Goal: Task Accomplishment & Management: Use online tool/utility

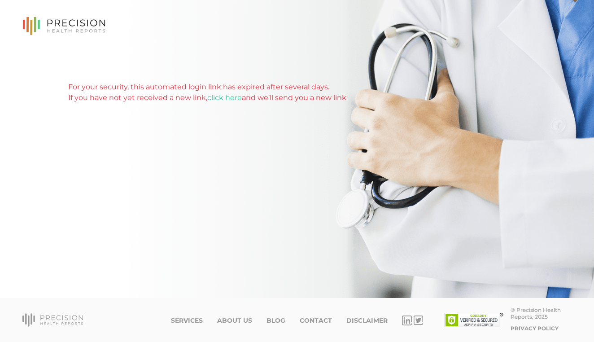
click at [225, 99] on link "click here" at bounding box center [224, 97] width 35 height 9
click at [196, 317] on link "Services" at bounding box center [187, 321] width 32 height 8
click at [195, 322] on link "Services" at bounding box center [187, 321] width 32 height 8
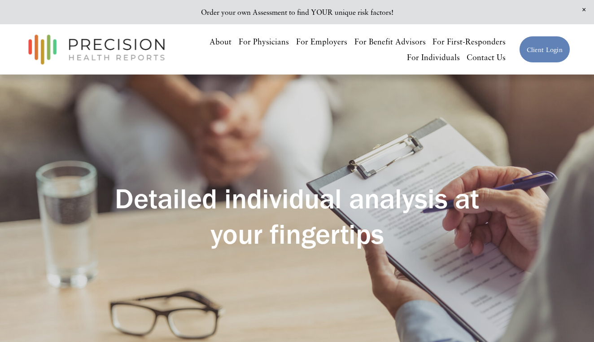
click at [279, 39] on link "For Physicians" at bounding box center [264, 42] width 50 height 16
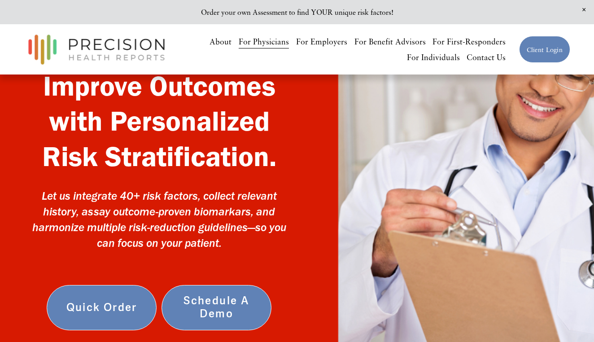
scroll to position [99, 0]
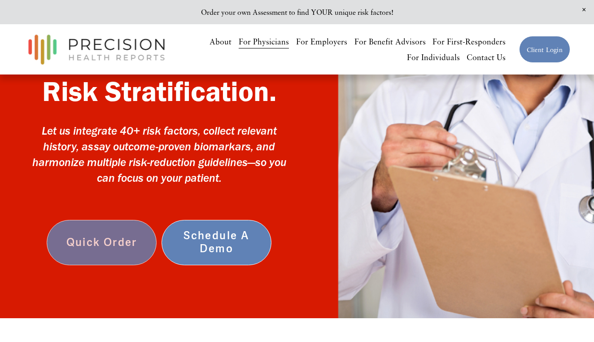
click at [110, 244] on link "Quick Order" at bounding box center [102, 242] width 110 height 45
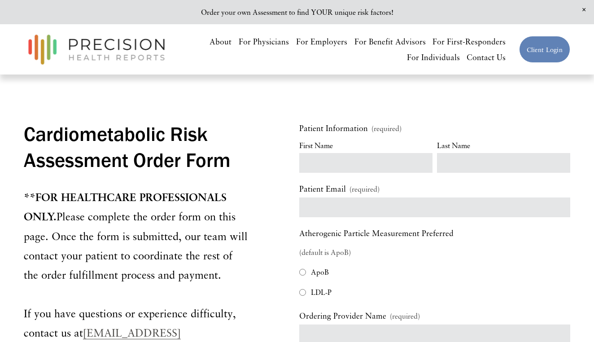
click at [330, 44] on link "For Employers" at bounding box center [321, 42] width 51 height 16
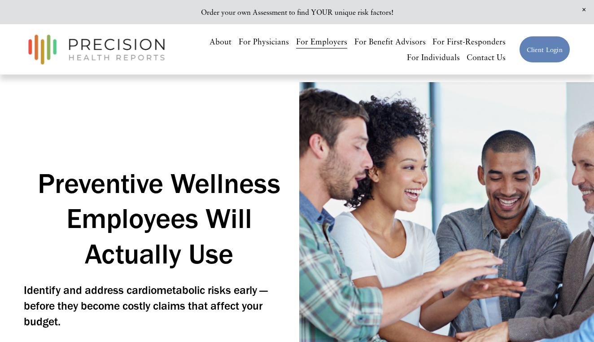
click at [537, 50] on link "Client Login" at bounding box center [544, 49] width 51 height 27
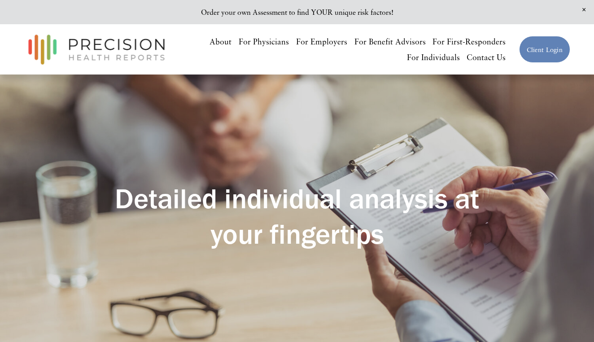
click at [271, 39] on link "For Physicians" at bounding box center [264, 42] width 50 height 16
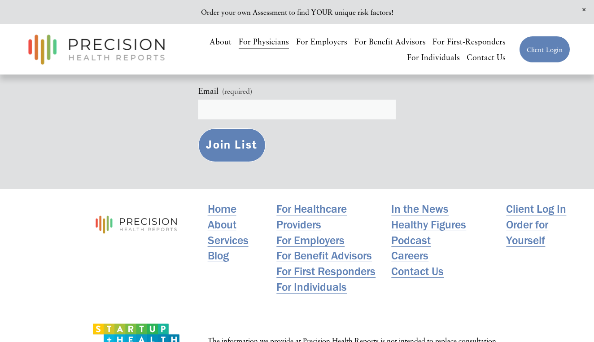
scroll to position [2701, 0]
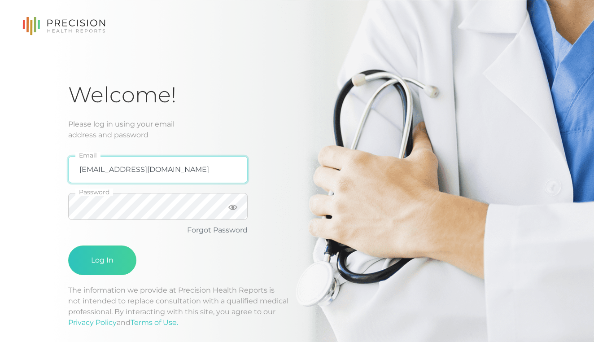
type input "rachelkelly@emeraldhealthdpc.com"
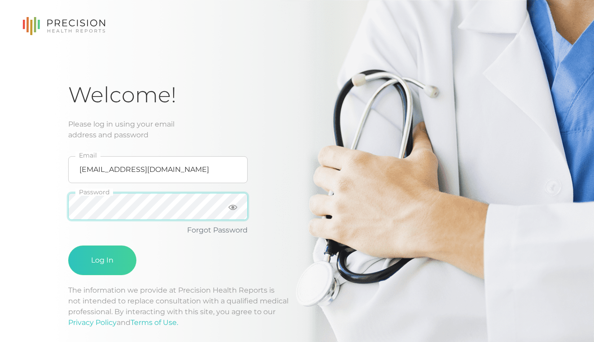
click at [102, 260] on button "Log In" at bounding box center [102, 261] width 68 height 30
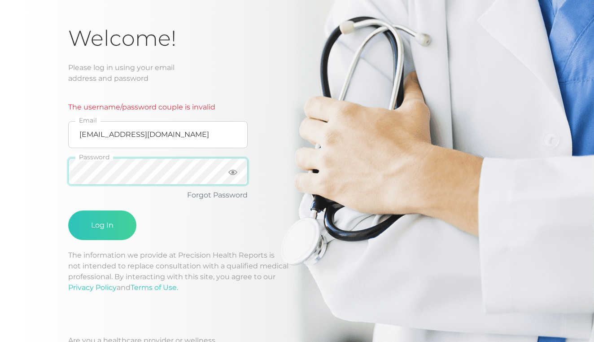
scroll to position [66, 0]
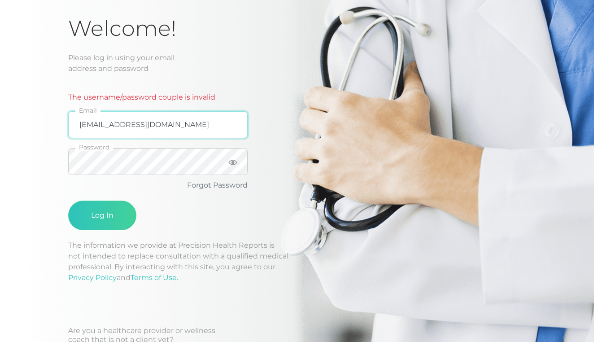
click at [221, 127] on input "rachelkelly@emeraldhealthdpc.com" at bounding box center [158, 124] width 180 height 27
click at [234, 125] on input "rachelkelly@emeraldhealthdpc.com" at bounding box center [158, 124] width 180 height 27
click at [199, 185] on link "Forgot Password" at bounding box center [217, 185] width 61 height 9
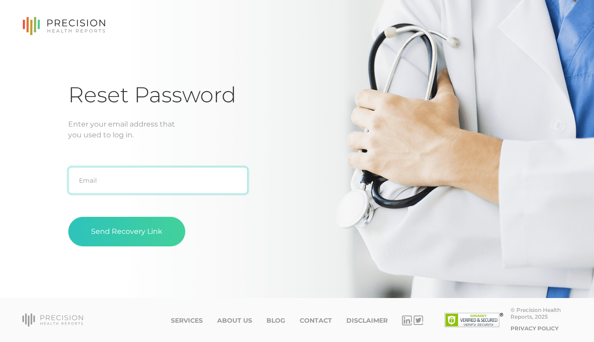
click at [156, 178] on input "text" at bounding box center [158, 180] width 180 height 27
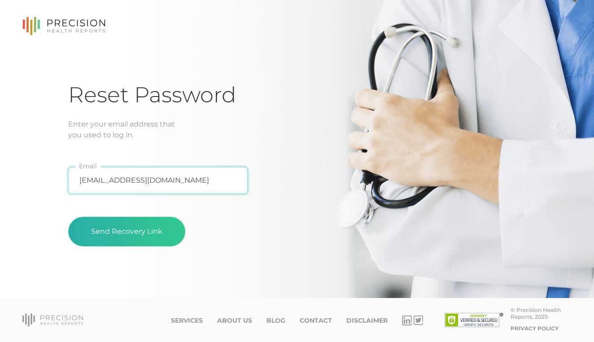
type input "rachelkelly@emeraldhealthdpc.com"
click at [108, 235] on button "Send Recovery Link" at bounding box center [126, 232] width 117 height 30
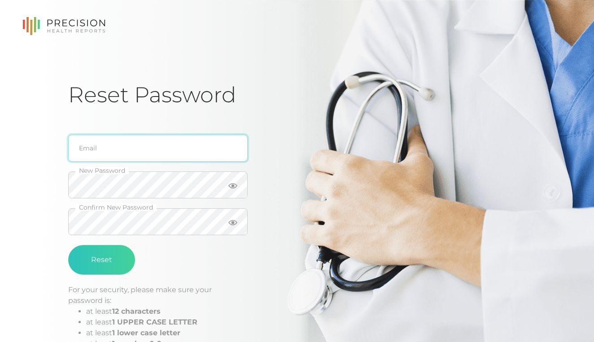
click at [117, 148] on input "email" at bounding box center [158, 148] width 180 height 27
type input "rachelkelly@emeraldhealthdpc.com"
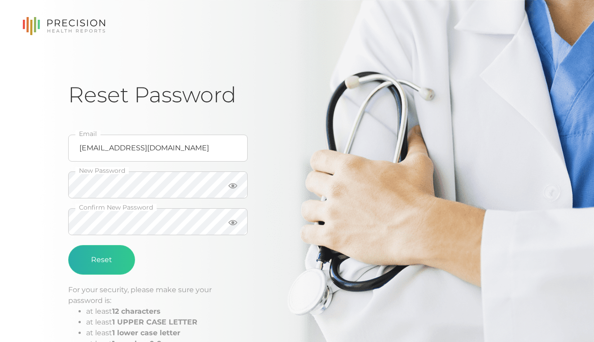
click at [96, 261] on button "Reset" at bounding box center [101, 260] width 67 height 30
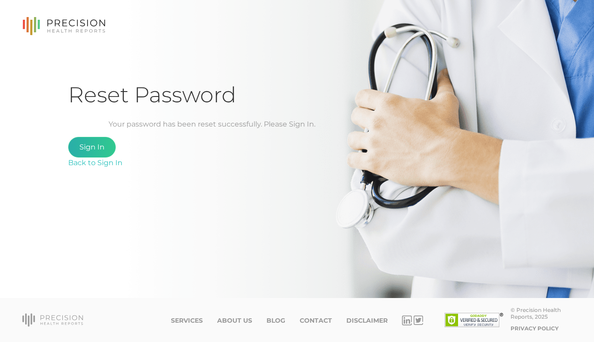
click at [95, 149] on link "Sign In" at bounding box center [92, 147] width 48 height 21
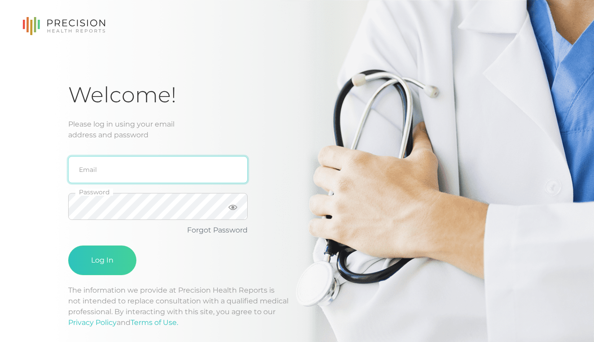
type input "rachelkelly@emeraldhealthdpc.com"
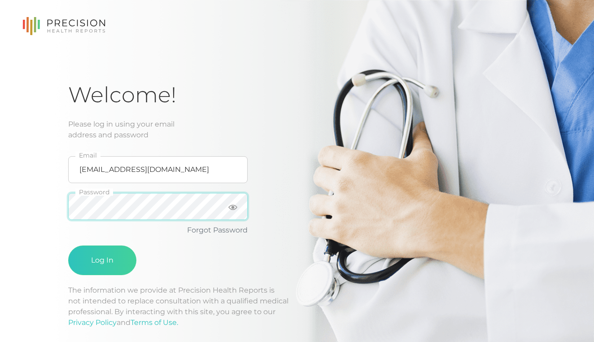
click at [102, 260] on button "Log In" at bounding box center [102, 261] width 68 height 30
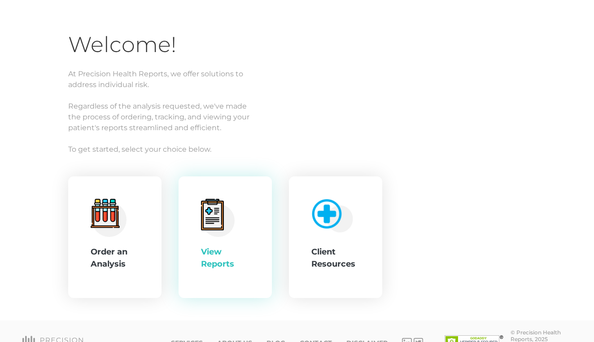
scroll to position [66, 0]
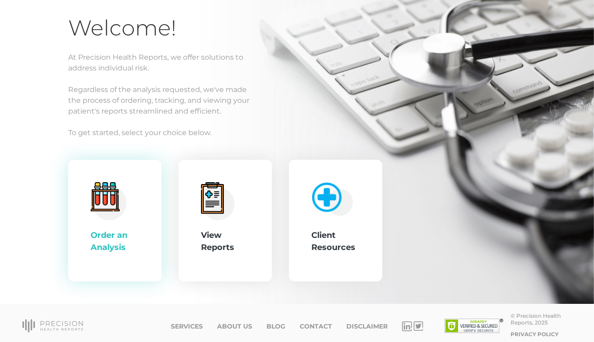
click at [127, 234] on div "Order an Analysis" at bounding box center [115, 241] width 48 height 24
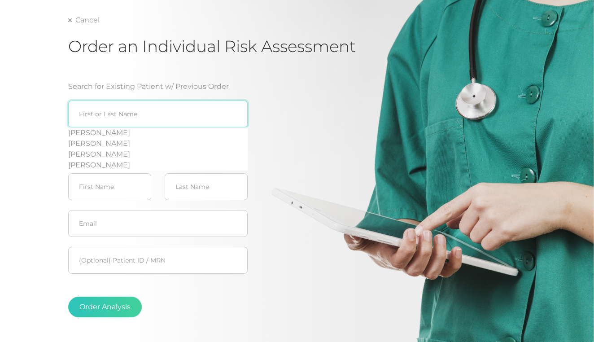
click at [172, 114] on input "search" at bounding box center [158, 114] width 180 height 27
click at [107, 135] on div "Cindy Kilgore" at bounding box center [158, 132] width 180 height 11
type input "Cindy Kilgore"
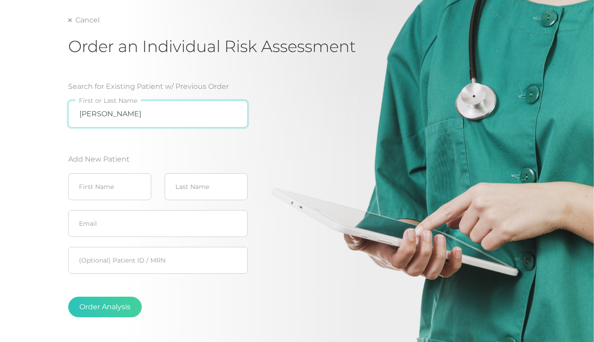
click at [173, 116] on input "Cindy Kilgore" at bounding box center [158, 114] width 180 height 27
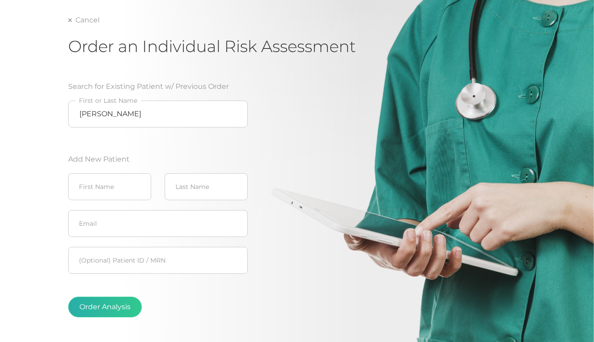
click at [116, 311] on button "Order Analysis" at bounding box center [105, 307] width 74 height 21
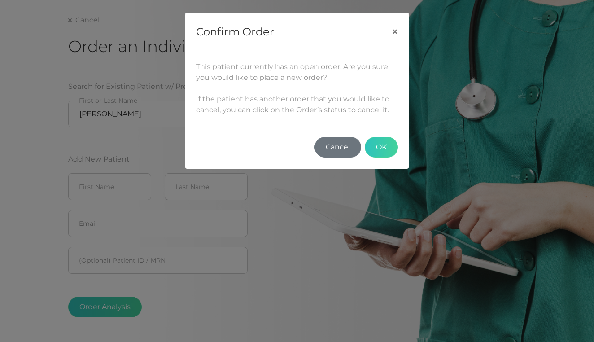
click at [342, 148] on button "Cancel" at bounding box center [338, 147] width 47 height 21
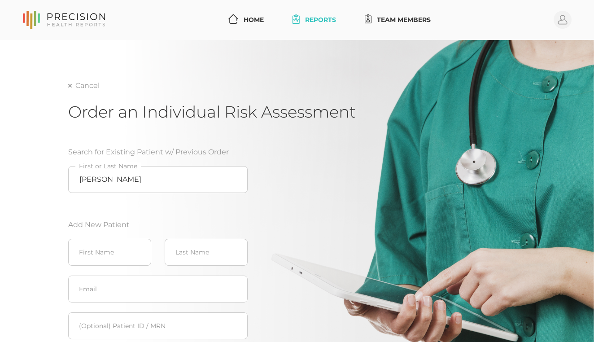
click at [316, 20] on link "Reports" at bounding box center [314, 20] width 51 height 17
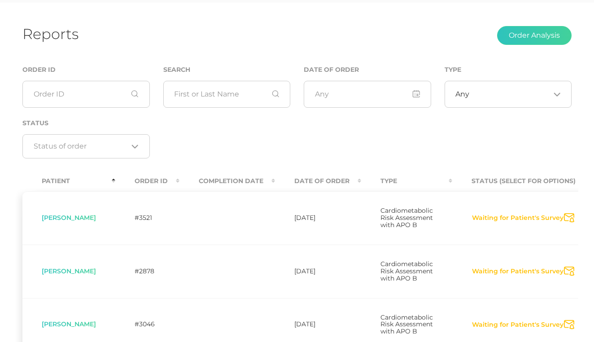
scroll to position [53, 0]
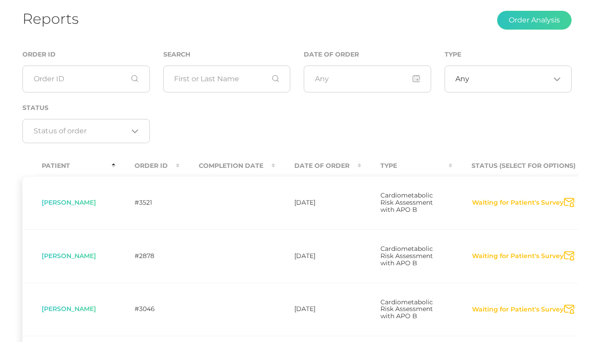
click at [494, 261] on button "Waiting for Patient's Survey" at bounding box center [518, 256] width 92 height 9
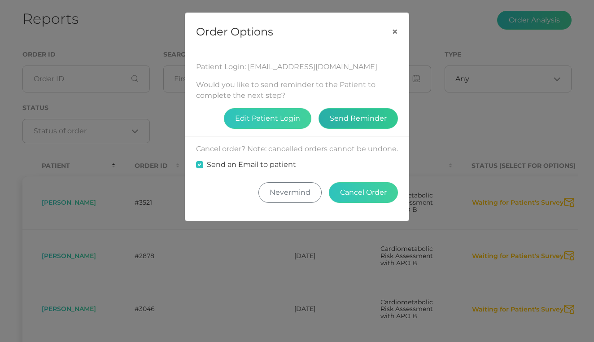
click at [345, 118] on button "Send Reminder" at bounding box center [358, 118] width 79 height 21
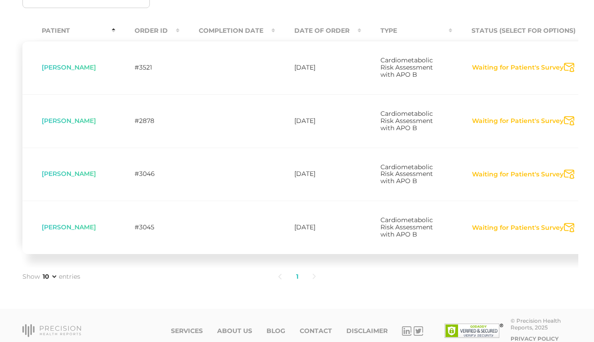
scroll to position [190, 0]
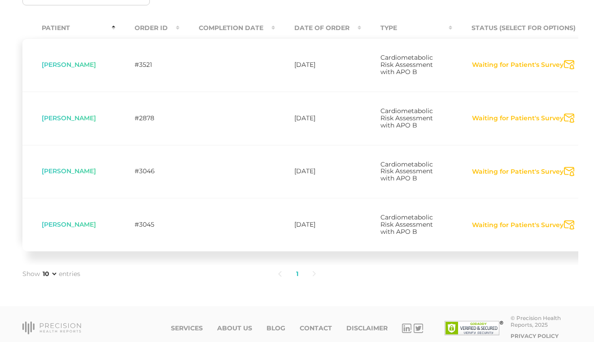
click at [523, 230] on button "Waiting for Patient's Survey" at bounding box center [518, 225] width 92 height 9
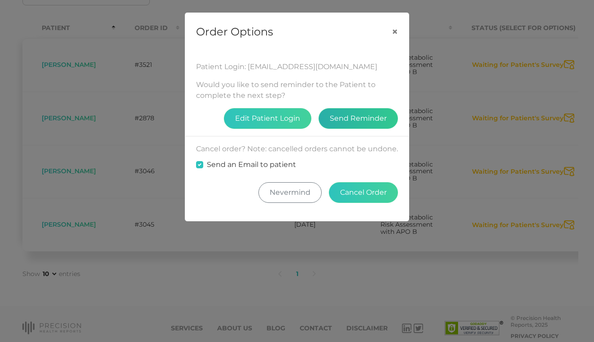
click at [360, 121] on button "Send Reminder" at bounding box center [358, 118] width 79 height 21
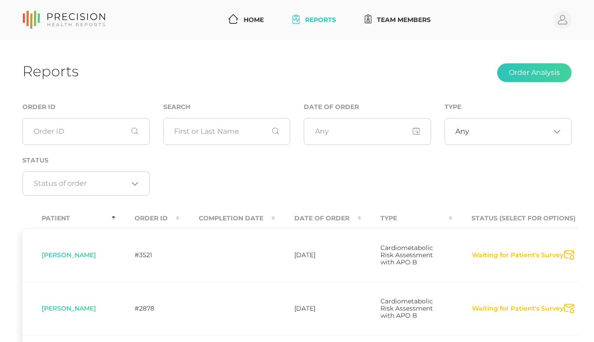
scroll to position [0, 0]
click at [395, 22] on link "Team Members" at bounding box center [398, 20] width 74 height 17
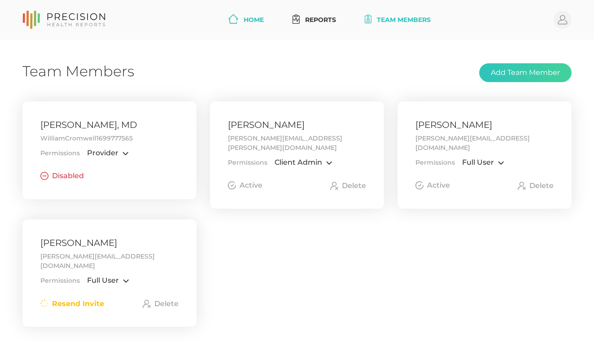
click at [246, 21] on link "Home" at bounding box center [246, 20] width 43 height 17
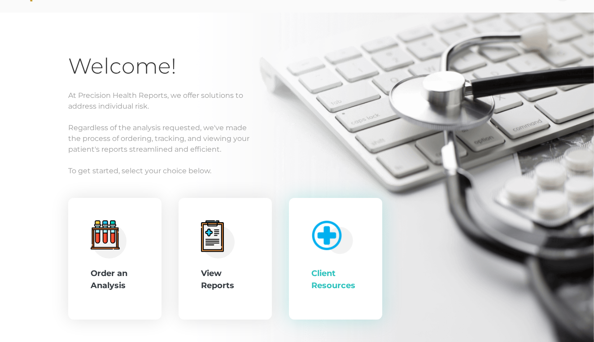
scroll to position [38, 0]
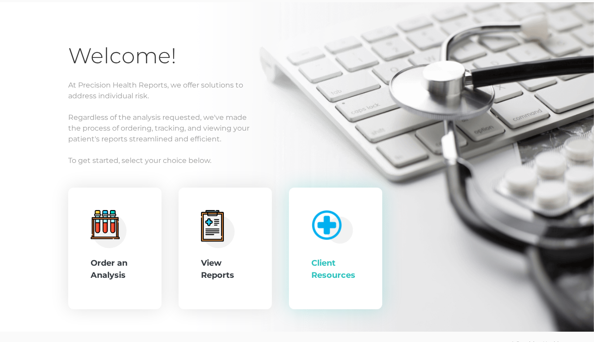
click at [325, 266] on div "Client Resources" at bounding box center [335, 269] width 48 height 24
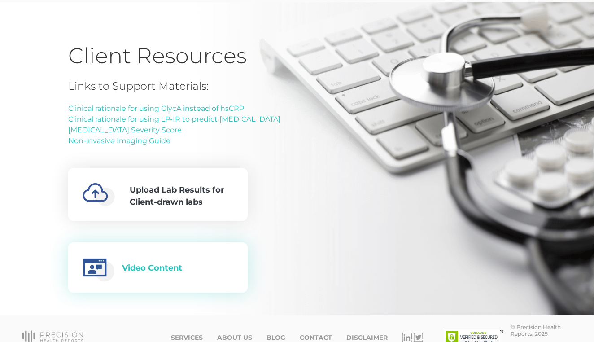
click at [180, 263] on div "Video Content" at bounding box center [152, 269] width 60 height 14
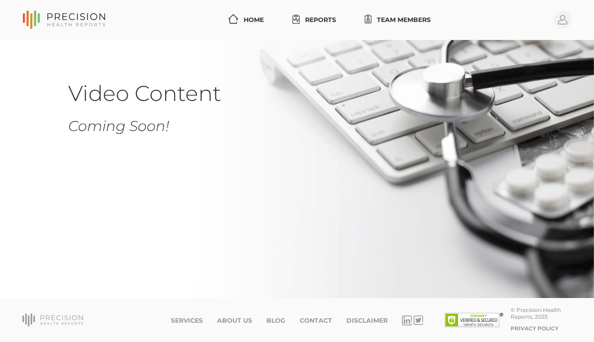
scroll to position [38, 0]
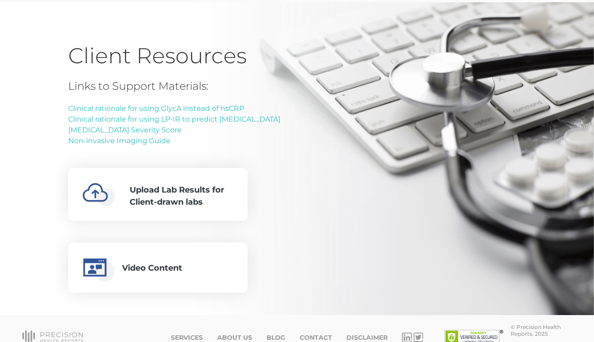
click at [246, 149] on div "Links to Support Materials: Clinical rationale for using GlycA instead of hsCRP…" at bounding box center [174, 186] width 212 height 213
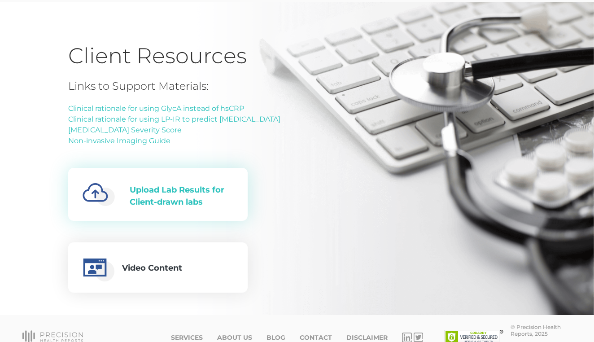
click at [193, 200] on div "Upload Lab Results for Client-drawn labs" at bounding box center [182, 196] width 104 height 24
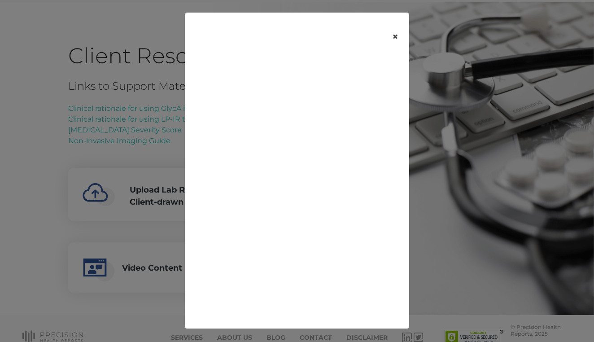
click at [394, 35] on button "×" at bounding box center [395, 37] width 28 height 38
